Goal: Task Accomplishment & Management: Use online tool/utility

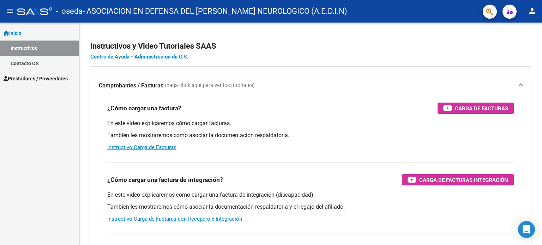
click at [30, 77] on span "Prestadores / Proveedores" at bounding box center [36, 79] width 64 height 8
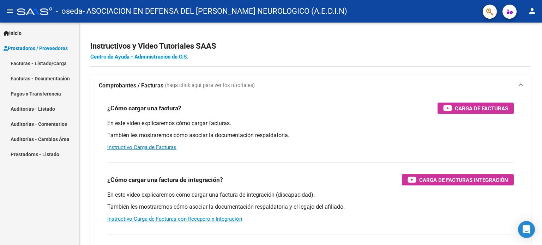
click at [40, 62] on link "Facturas - Listado/Carga" at bounding box center [39, 63] width 79 height 15
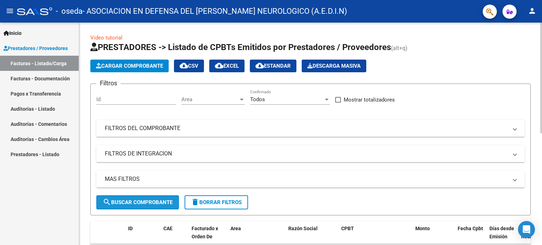
click at [133, 202] on span "search Buscar Comprobante" at bounding box center [138, 202] width 70 height 6
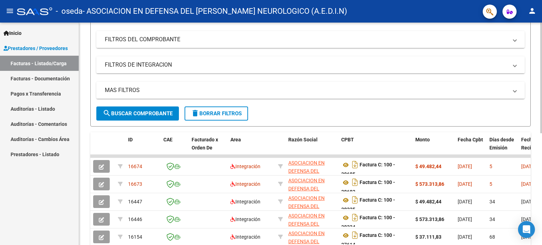
scroll to position [97, 0]
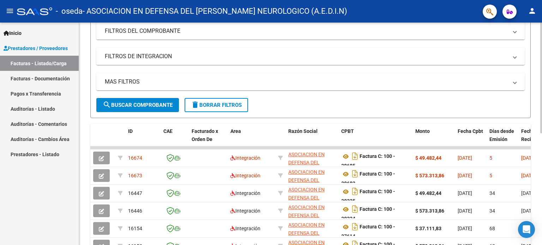
click at [542, 157] on div at bounding box center [541, 127] width 2 height 111
drag, startPoint x: 411, startPoint y: 130, endPoint x: 438, endPoint y: 130, distance: 27.2
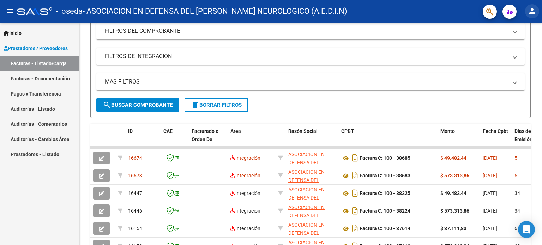
click at [535, 11] on mat-icon "person" at bounding box center [532, 11] width 8 height 8
click at [525, 44] on button "exit_to_app Salir" at bounding box center [517, 46] width 43 height 17
